Goal: Task Accomplishment & Management: Manage account settings

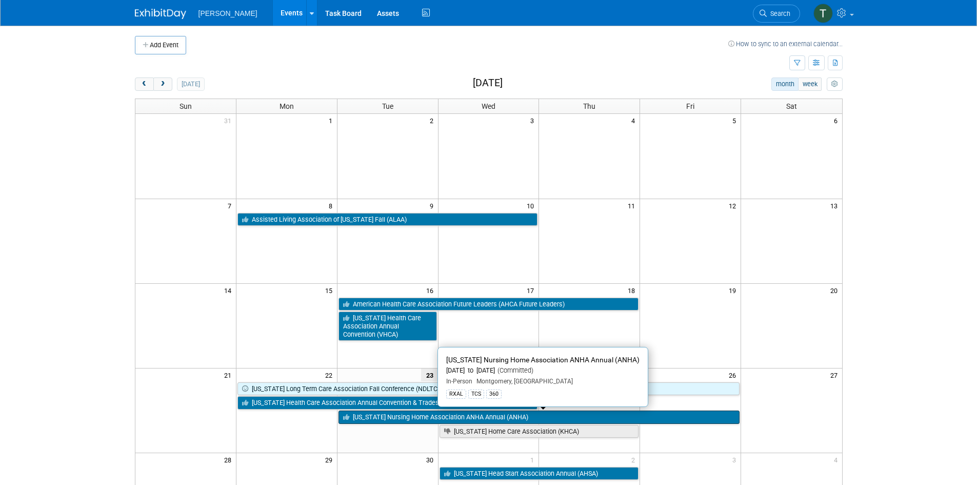
click at [670, 418] on link "[US_STATE] Nursing Home Association ANHA Annual (ANHA)" at bounding box center [538, 416] width 401 height 13
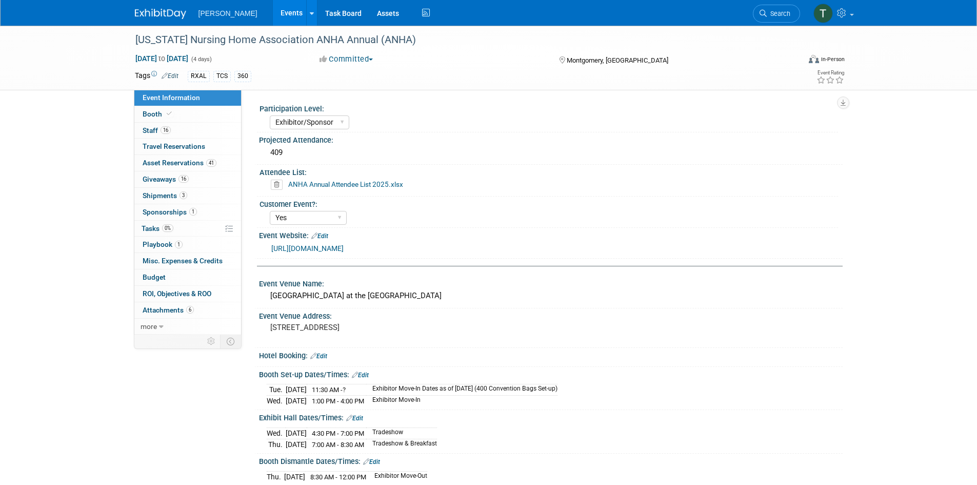
select select "Exhibitor/Sponsor"
select select "Yes"
click at [314, 251] on link "https://anha.org/" at bounding box center [307, 248] width 72 height 8
click at [165, 194] on span "Shipments 3" at bounding box center [165, 195] width 45 height 8
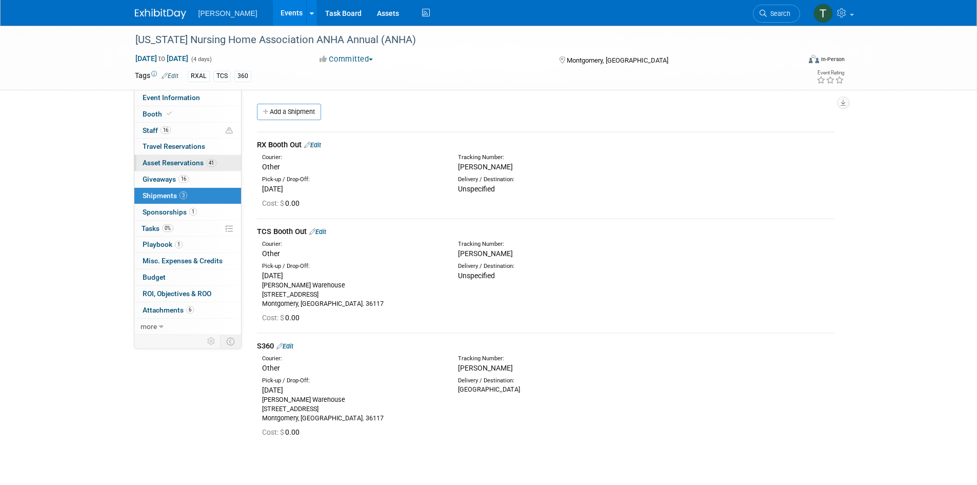
click at [169, 165] on span "Asset Reservations 41" at bounding box center [180, 162] width 74 height 8
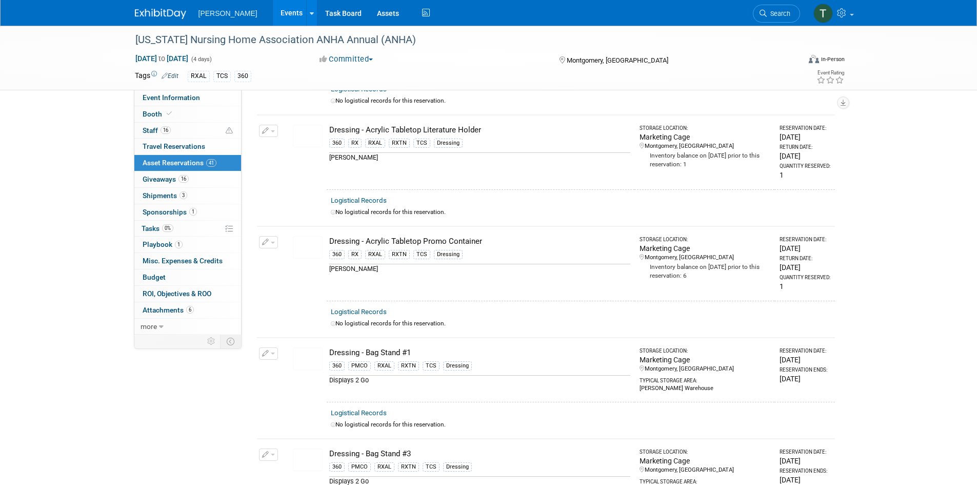
scroll to position [256, 0]
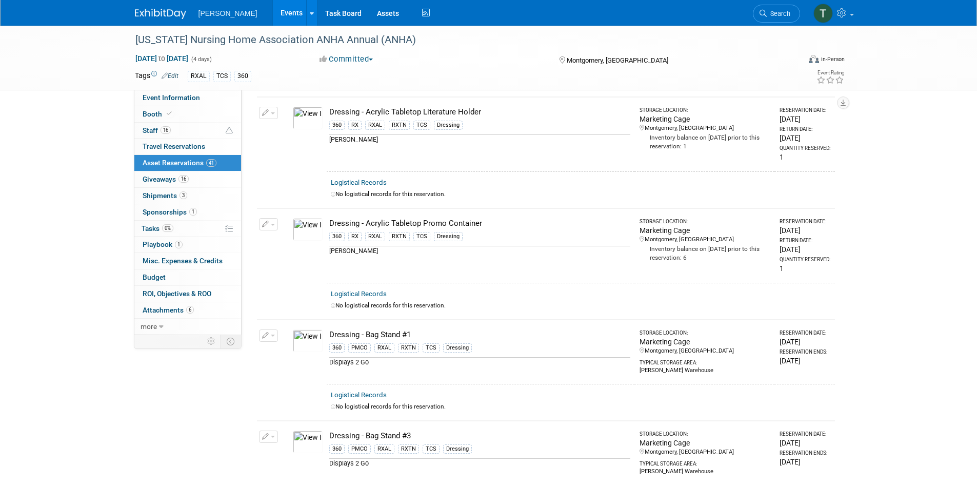
drag, startPoint x: 941, startPoint y: 304, endPoint x: 939, endPoint y: 330, distance: 26.7
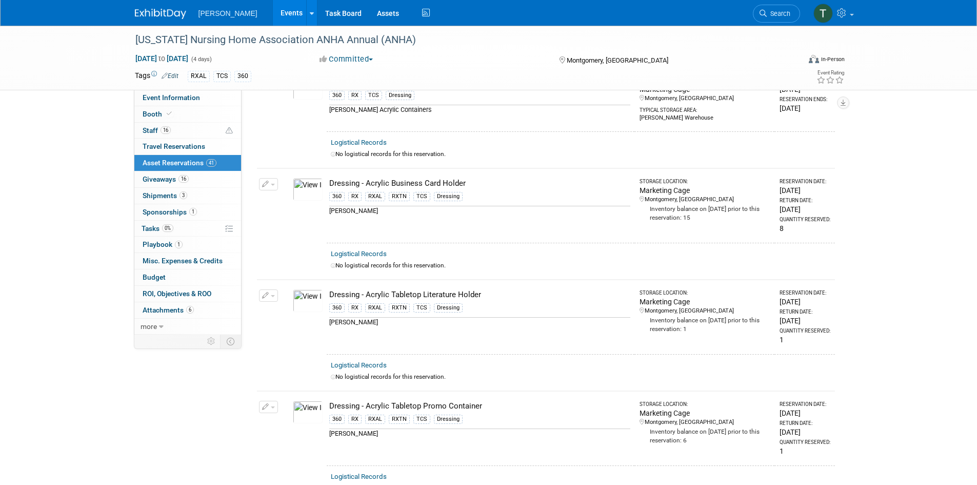
scroll to position [0, 0]
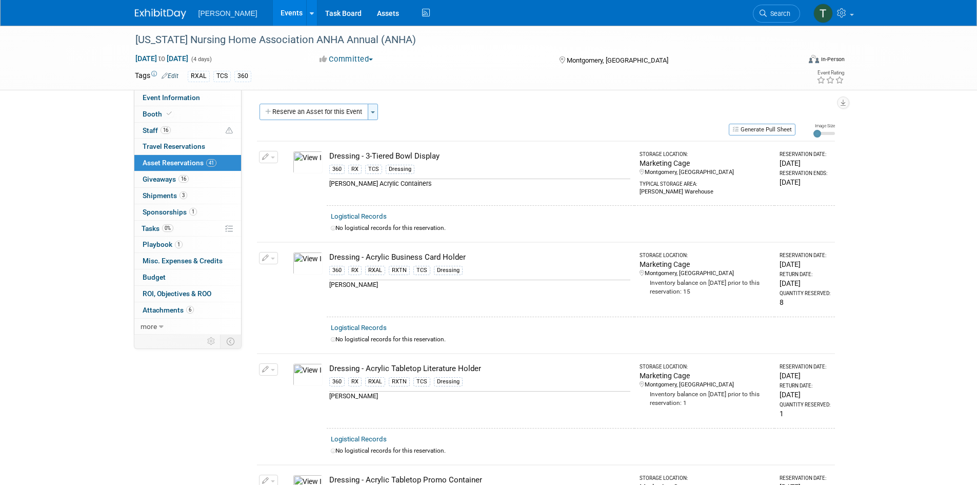
click at [375, 111] on span "button" at bounding box center [373, 112] width 4 height 2
click at [561, 120] on div "Reserve an Asset for this Event Toggle Dropdown New asset reservation Copy asse…" at bounding box center [546, 113] width 578 height 19
click at [737, 131] on icon "button" at bounding box center [736, 129] width 8 height 6
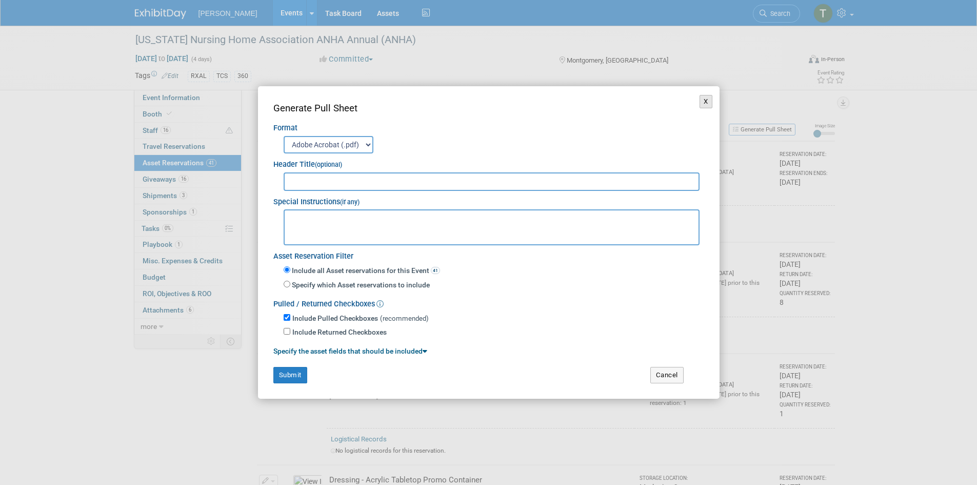
click at [704, 103] on button "X" at bounding box center [705, 101] width 13 height 13
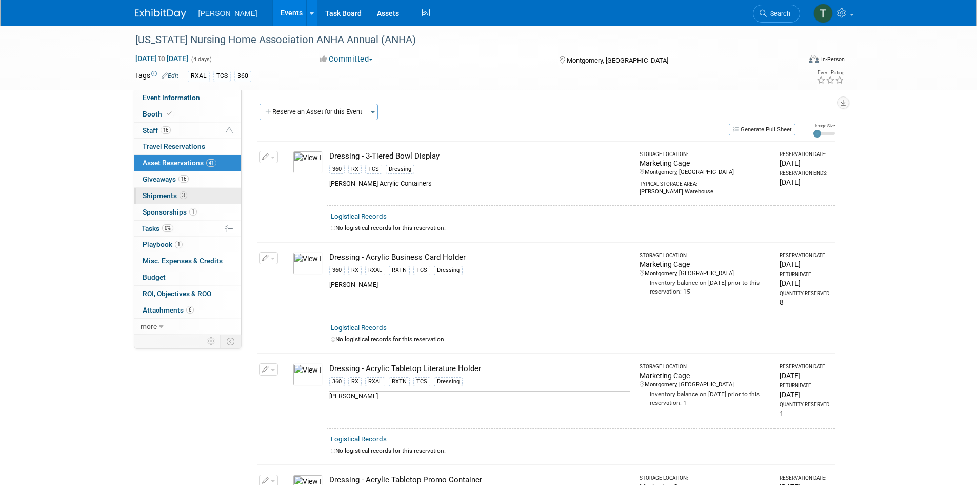
click at [155, 196] on span "Shipments 3" at bounding box center [165, 195] width 45 height 8
